Goal: Information Seeking & Learning: Learn about a topic

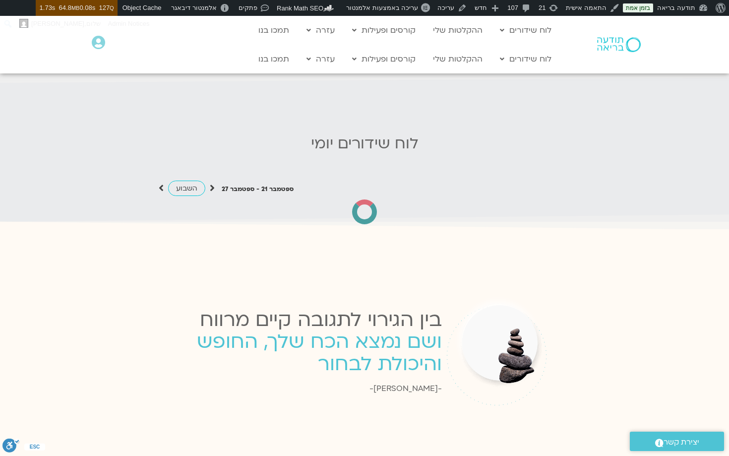
scroll to position [884, 0]
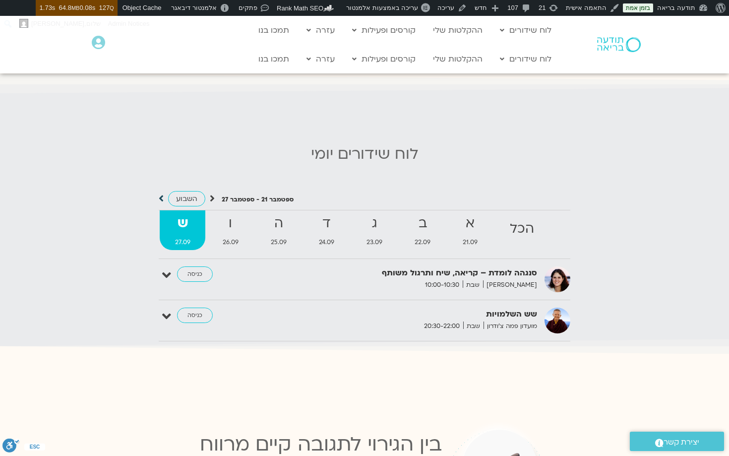
click at [160, 193] on icon at bounding box center [161, 198] width 5 height 10
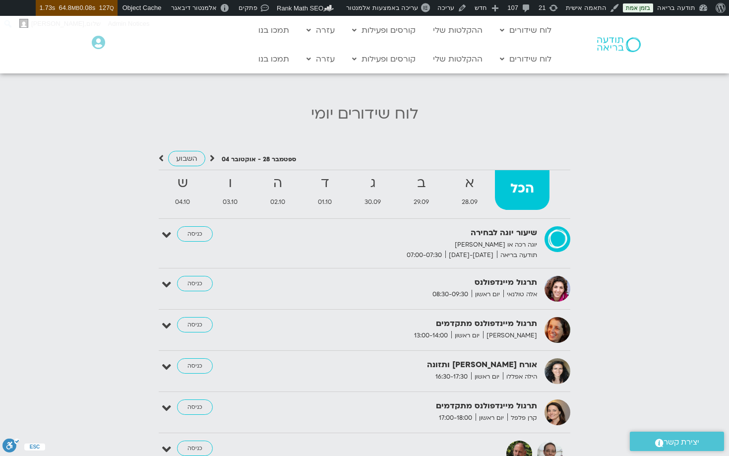
scroll to position [928, 0]
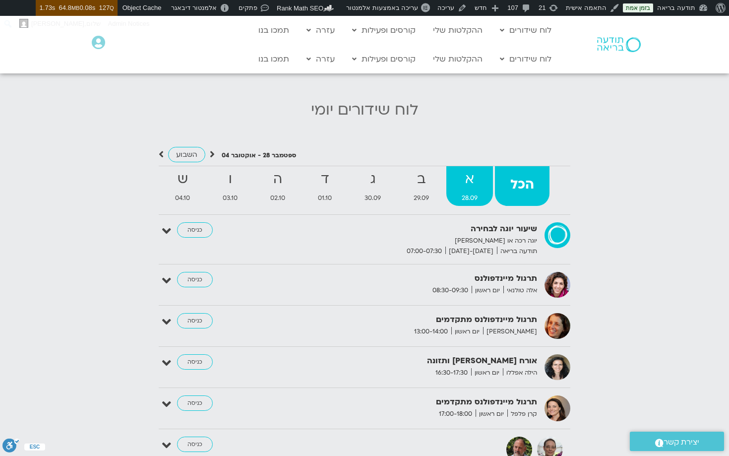
click at [462, 179] on strong "א" at bounding box center [469, 179] width 47 height 22
click at [495, 272] on strong "תרגול מיינדפולנס" at bounding box center [415, 278] width 243 height 13
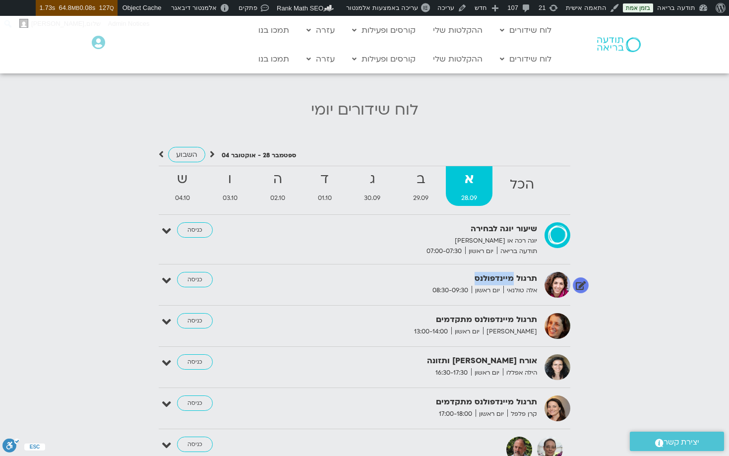
click at [495, 272] on strong "תרגול מיינדפולנס" at bounding box center [415, 278] width 243 height 13
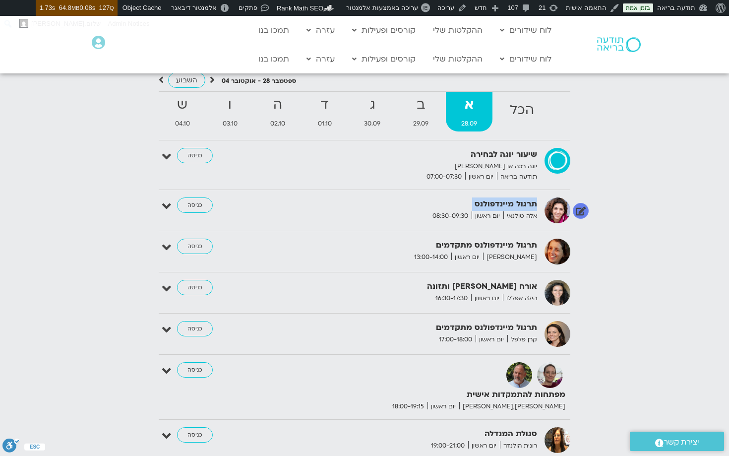
scroll to position [946, 0]
